Goal: Check status: Check status

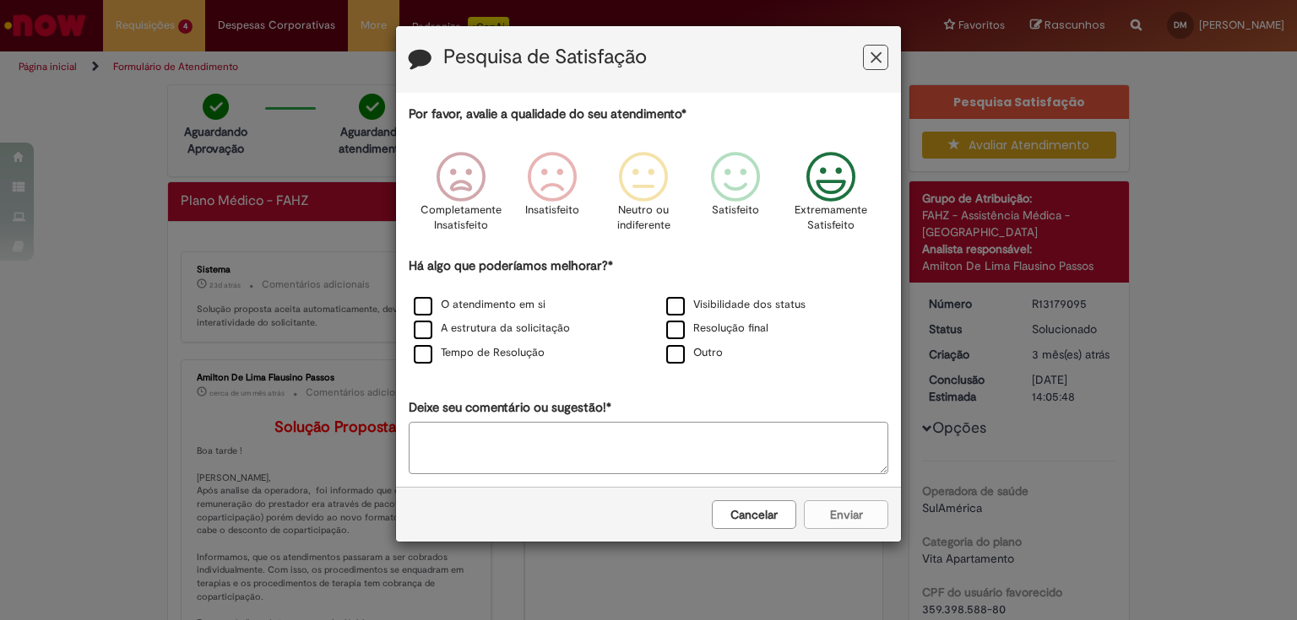
click at [831, 182] on icon "Feedback" at bounding box center [830, 177] width 63 height 51
click at [420, 355] on label "Tempo de Resolução" at bounding box center [479, 353] width 131 height 16
click at [571, 437] on textarea "Deixe seu comentário ou sugestão!*" at bounding box center [648, 448] width 479 height 52
type textarea "**********"
drag, startPoint x: 847, startPoint y: 513, endPoint x: 858, endPoint y: 508, distance: 12.1
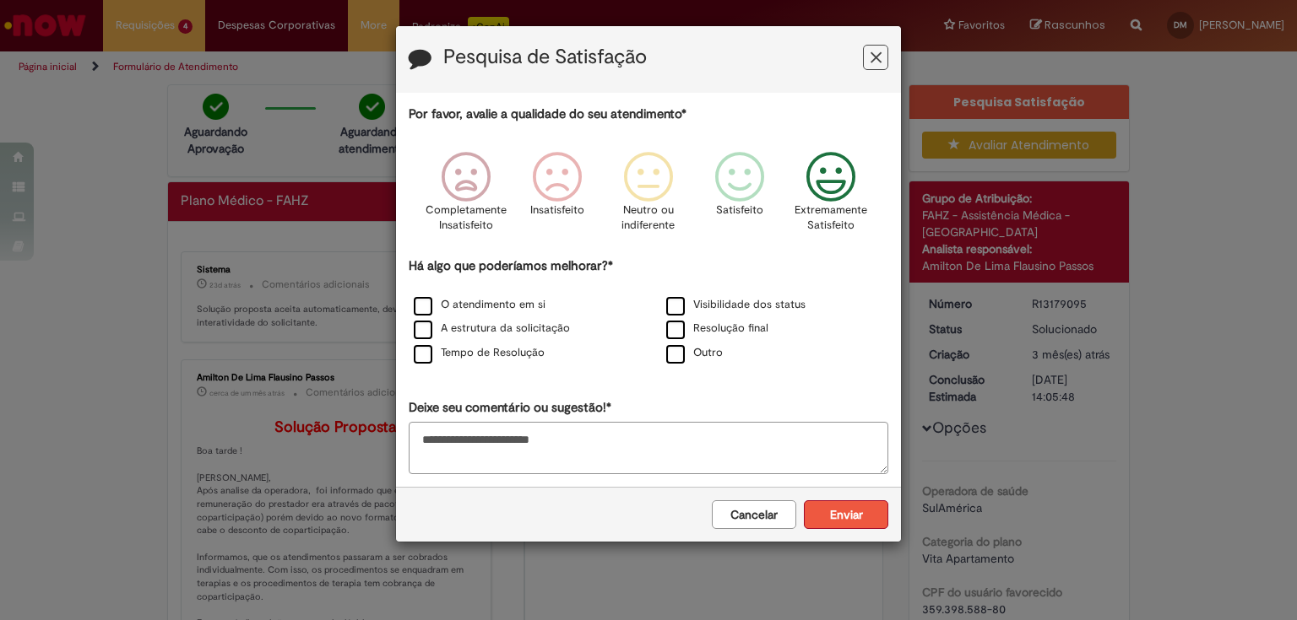
click at [848, 512] on button "Enviar" at bounding box center [846, 515] width 84 height 29
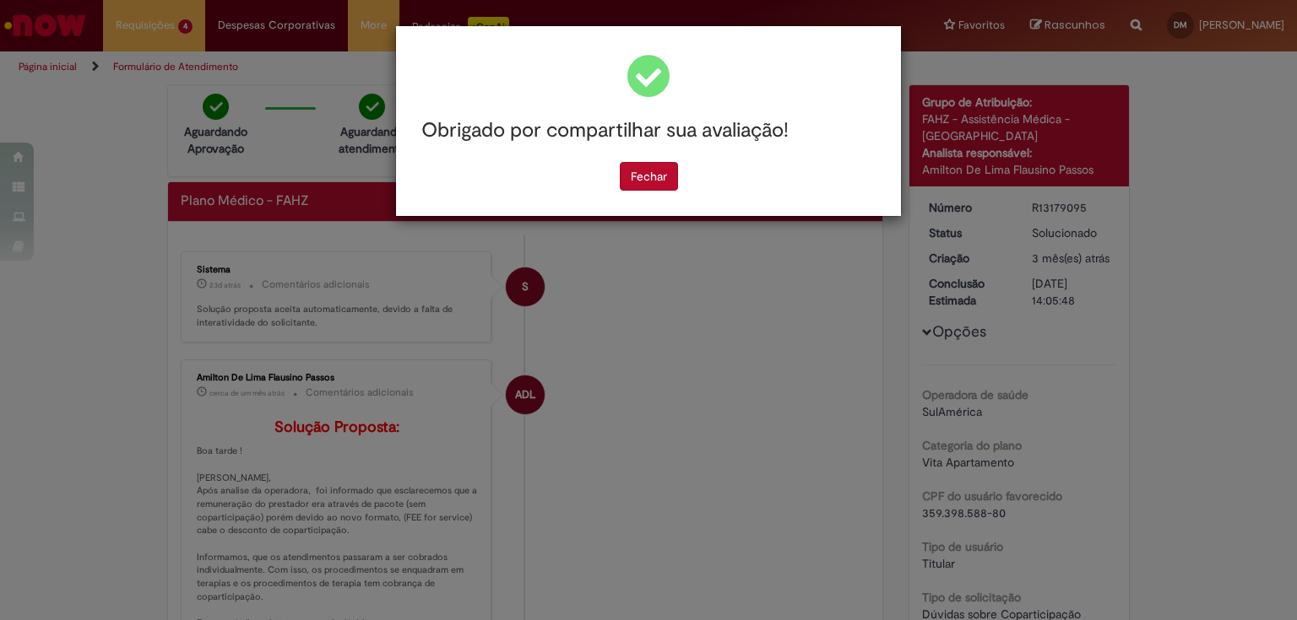
drag, startPoint x: 671, startPoint y: 175, endPoint x: 727, endPoint y: 175, distance: 55.7
click at [670, 175] on button "Fechar" at bounding box center [649, 176] width 58 height 29
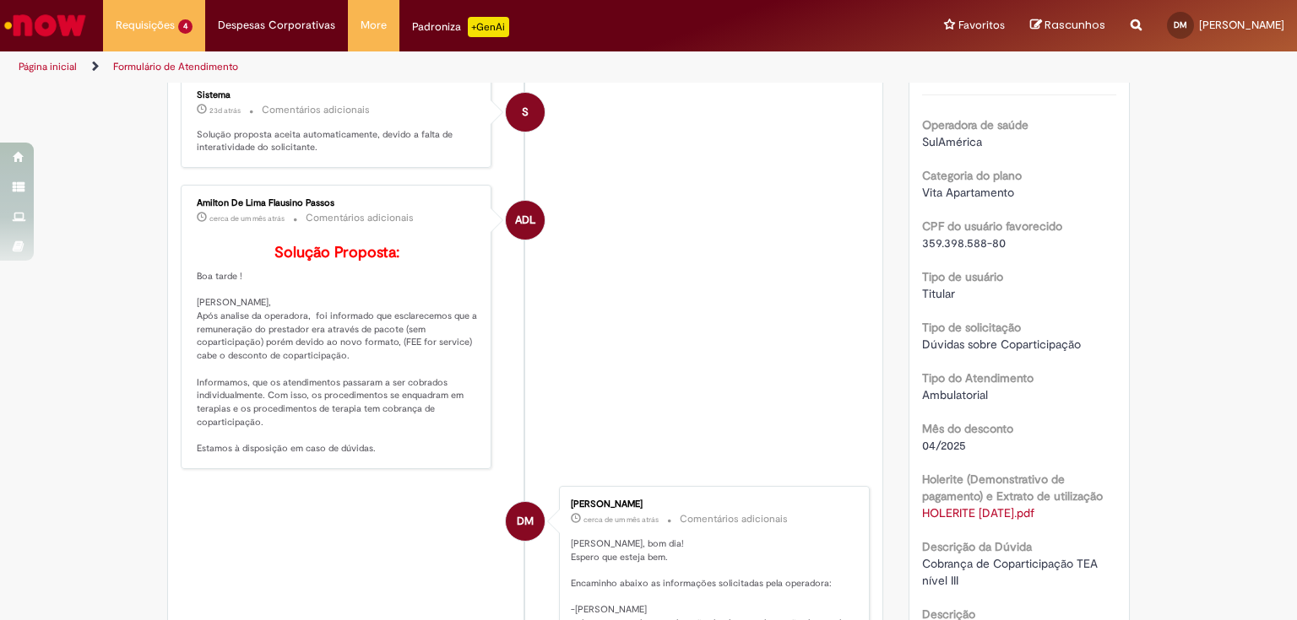
scroll to position [338, 0]
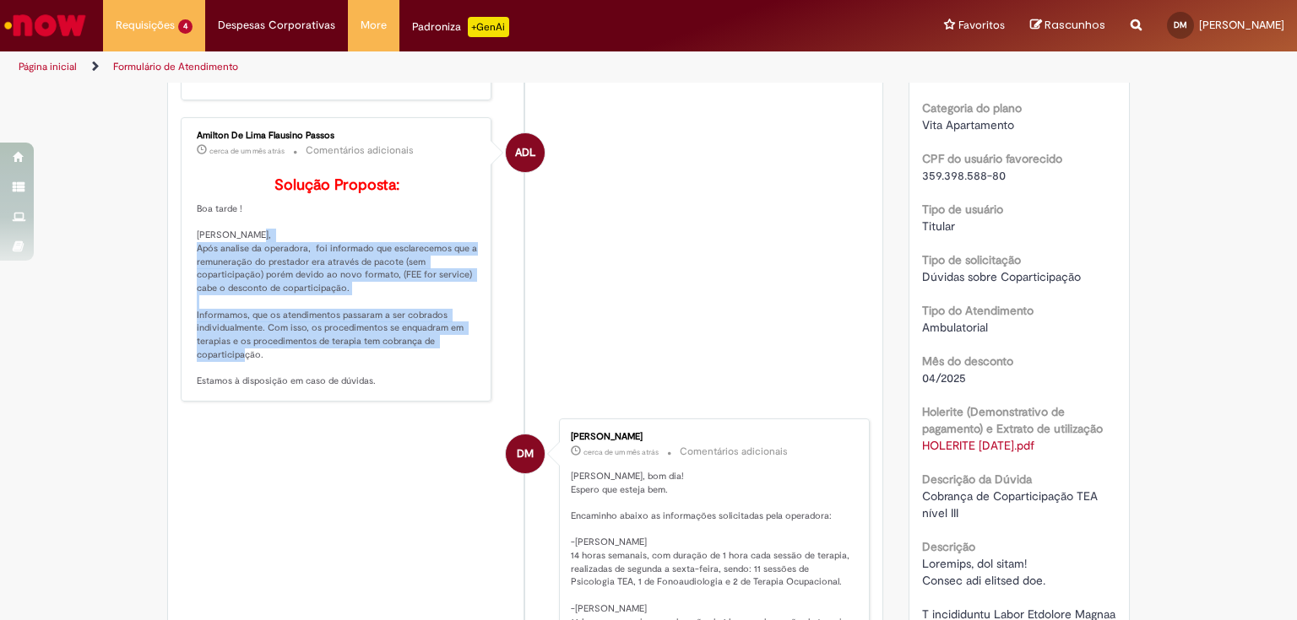
drag, startPoint x: 190, startPoint y: 270, endPoint x: 262, endPoint y: 382, distance: 132.5
click at [262, 382] on div "Amilton De Lima Flausino Passos cerca de um mês atrás cerca de um mês atrás Com…" at bounding box center [336, 259] width 301 height 274
copy p "Após analise da operadora, foi informado que esclarecemos que a remuneração do …"
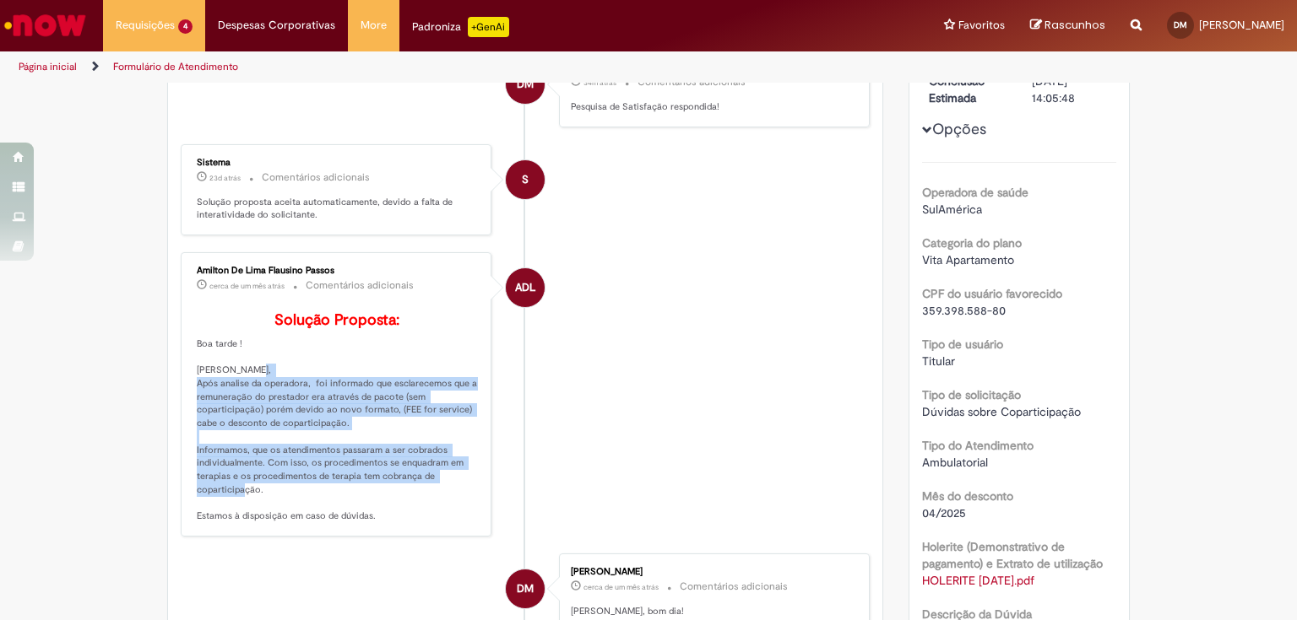
scroll to position [0, 0]
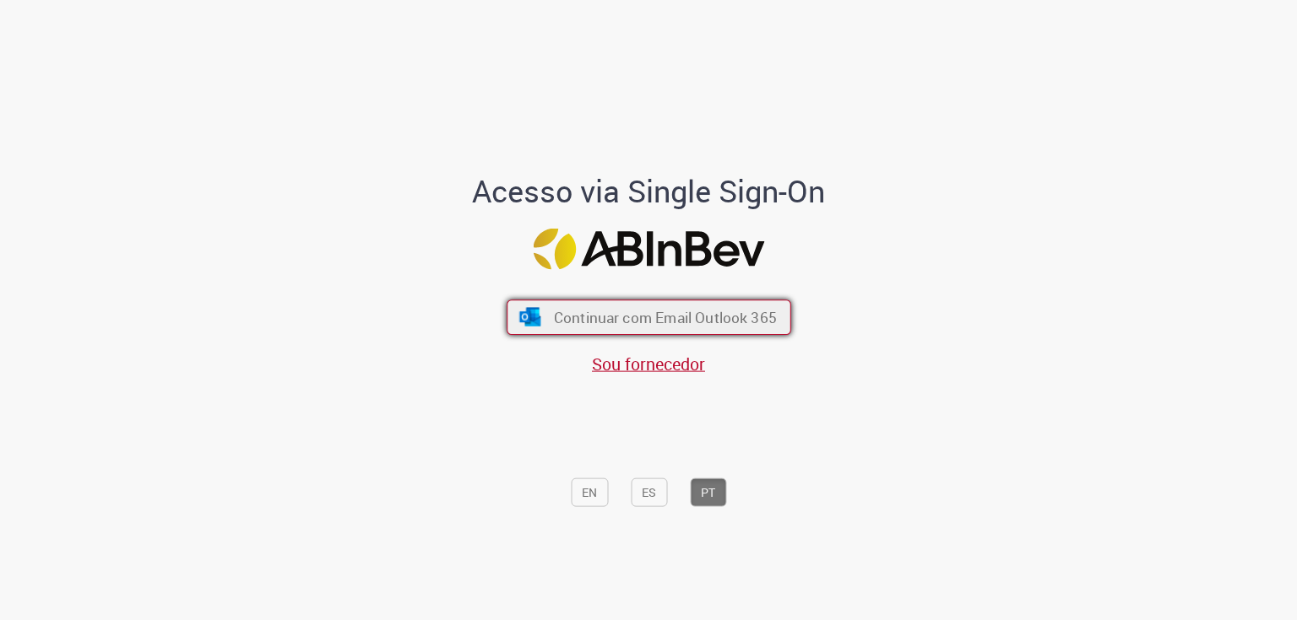
click at [621, 321] on span "Continuar com Email Outlook 365" at bounding box center [664, 316] width 223 height 19
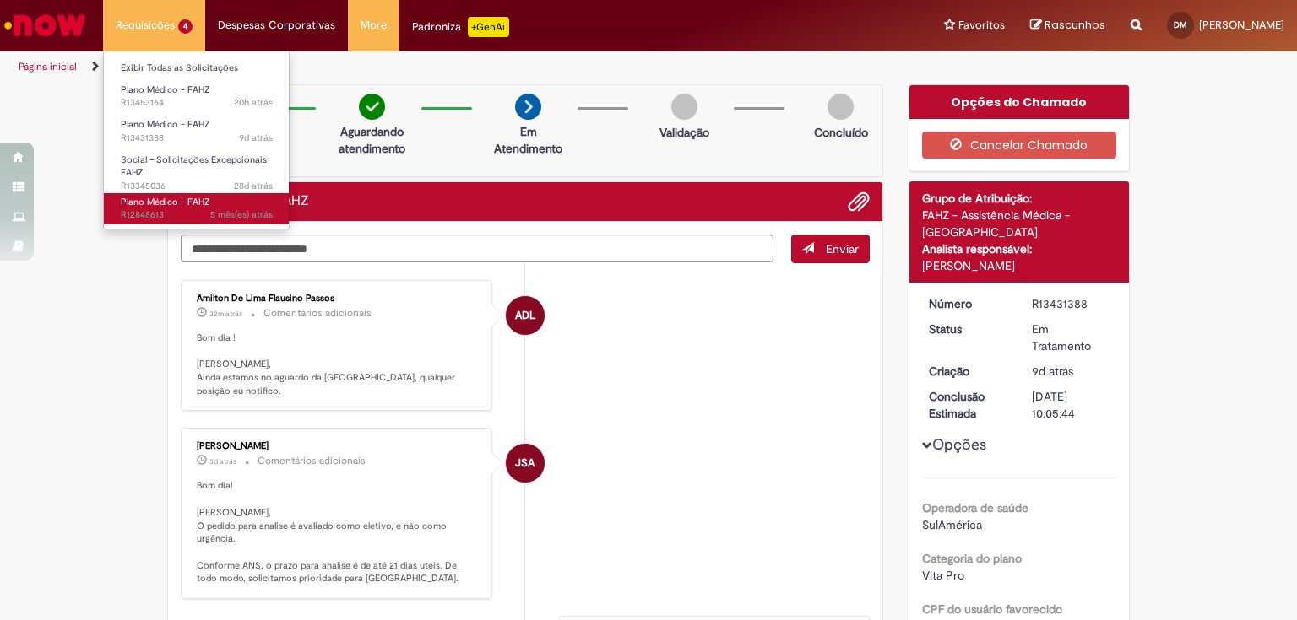
click at [163, 214] on span "5 mês(es) atrás 5 meses atrás R12848613" at bounding box center [197, 216] width 152 height 14
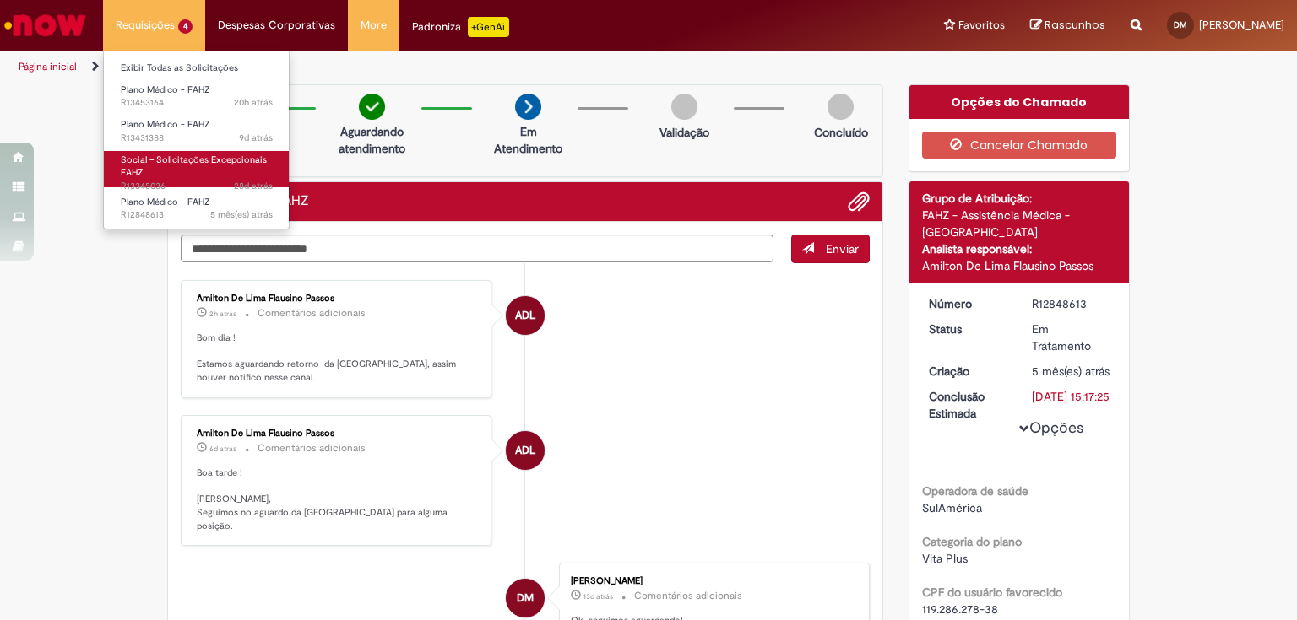
click at [198, 166] on link "Social – Solicitações Excepcionais FAHZ 28d atrás 28 dias atrás R13345036" at bounding box center [197, 169] width 186 height 36
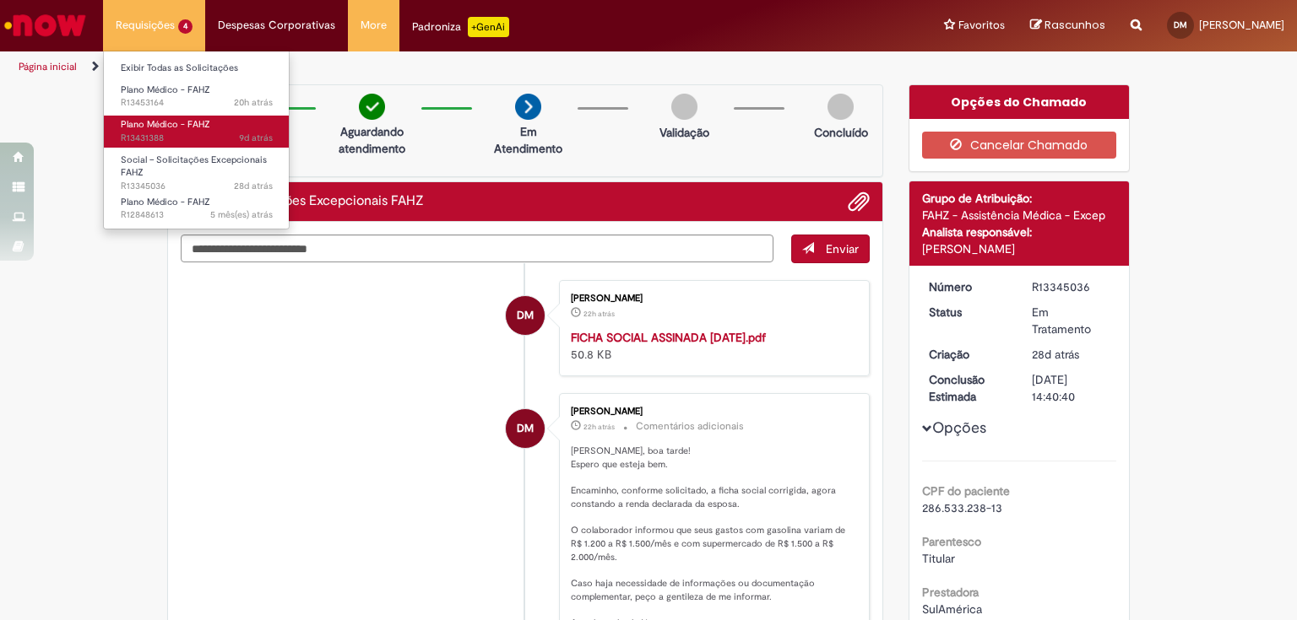
click at [165, 133] on span "9d atrás 9 dias atrás R13431388" at bounding box center [197, 139] width 152 height 14
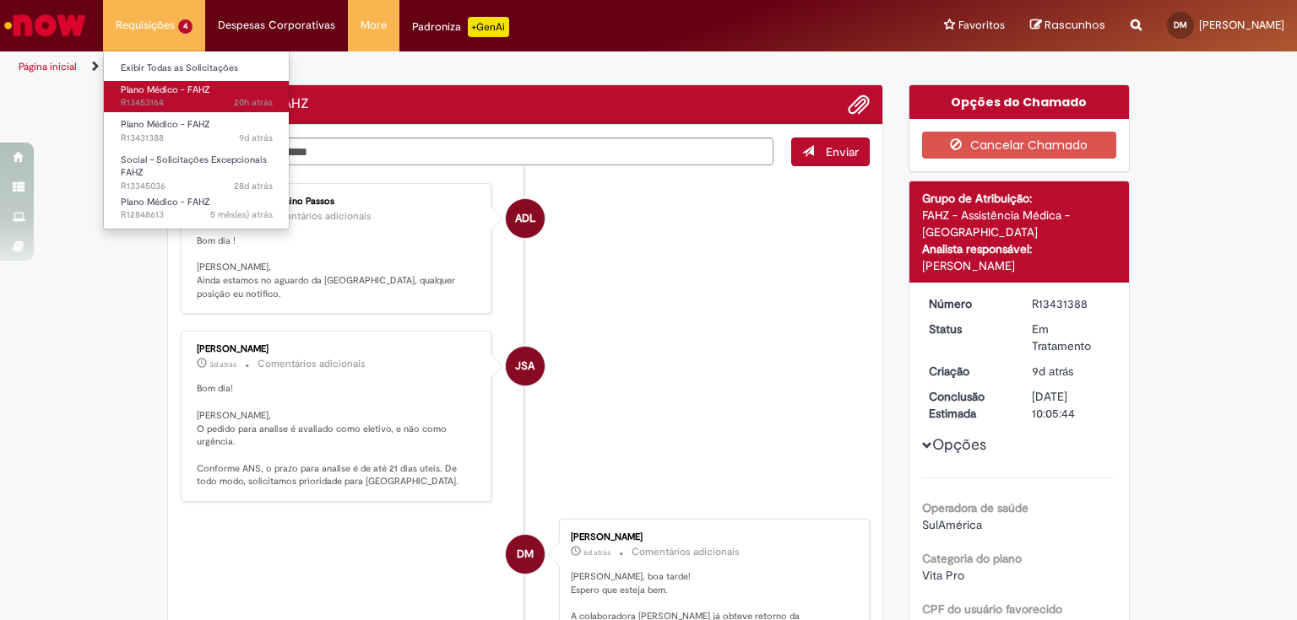
click at [159, 89] on span "Plano Médico - FAHZ" at bounding box center [165, 90] width 89 height 13
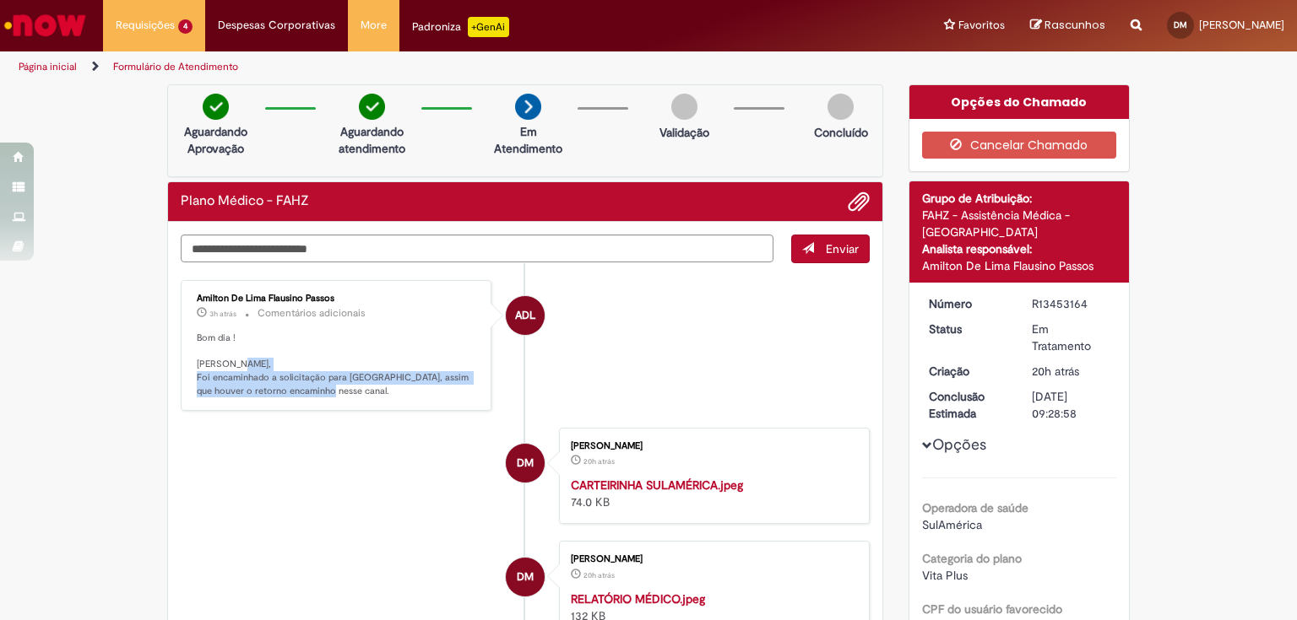
drag, startPoint x: 191, startPoint y: 376, endPoint x: 338, endPoint y: 393, distance: 148.0
click at [337, 392] on p "Bom dia ! Daniela, Foi encaminhado a solicitação para Sulamerica, assim que hou…" at bounding box center [337, 365] width 281 height 67
